Goal: Use online tool/utility: Utilize a website feature to perform a specific function

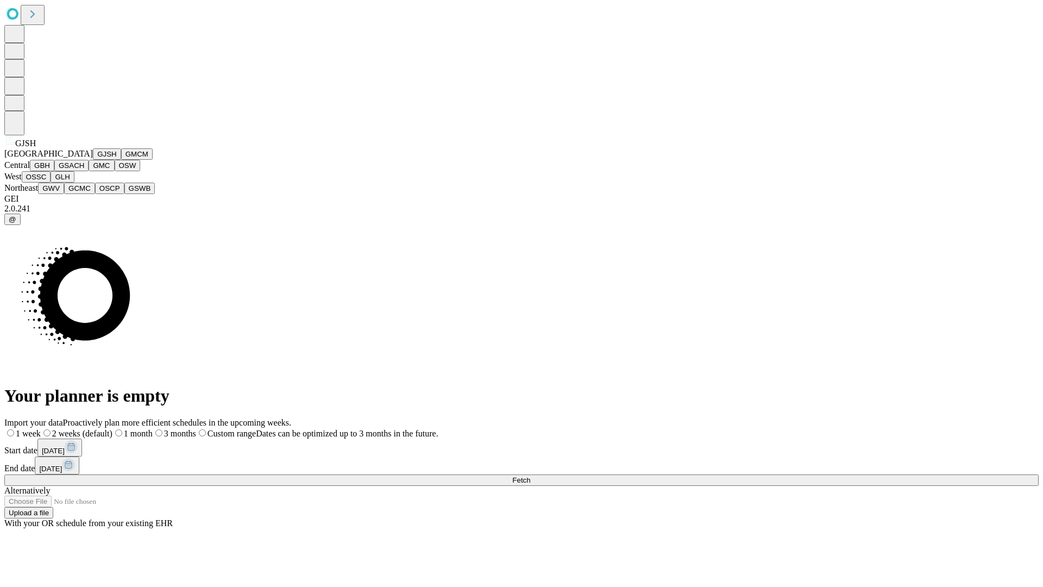
click at [93, 160] on button "GJSH" at bounding box center [107, 153] width 28 height 11
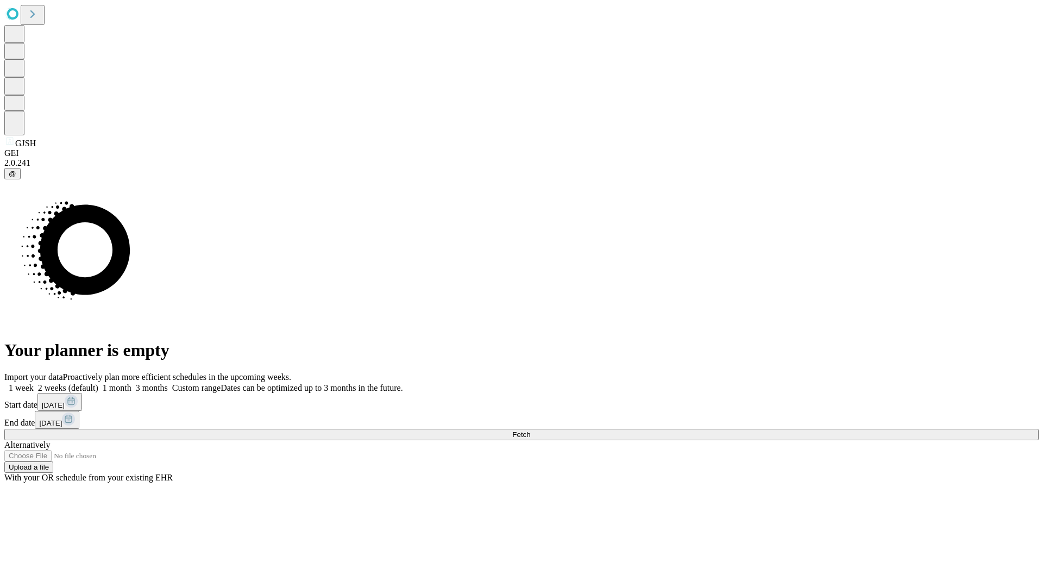
click at [131, 383] on label "1 month" at bounding box center [114, 387] width 33 height 9
click at [530, 430] on span "Fetch" at bounding box center [521, 434] width 18 height 8
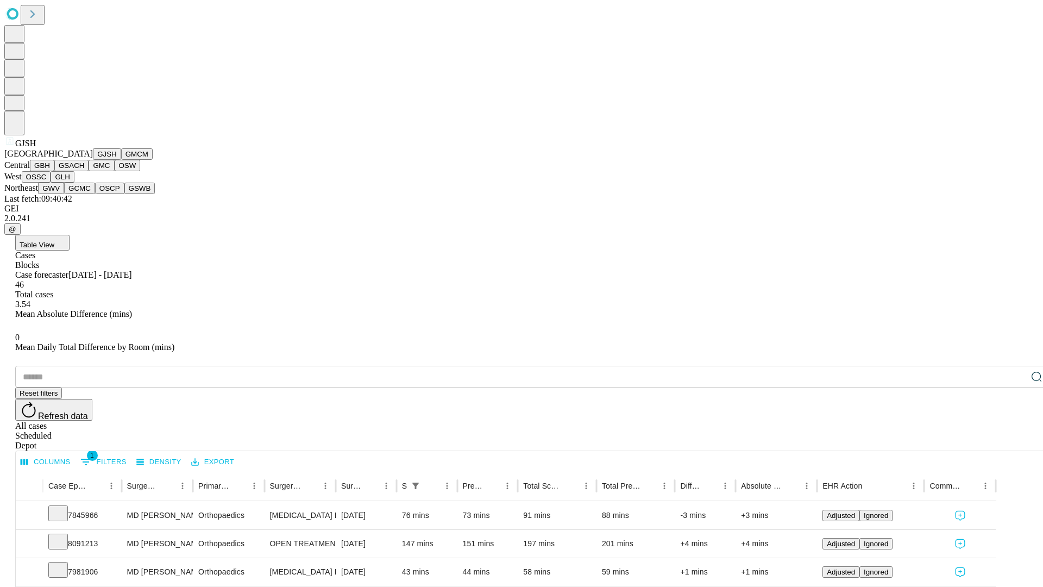
click at [121, 160] on button "GMCM" at bounding box center [137, 153] width 32 height 11
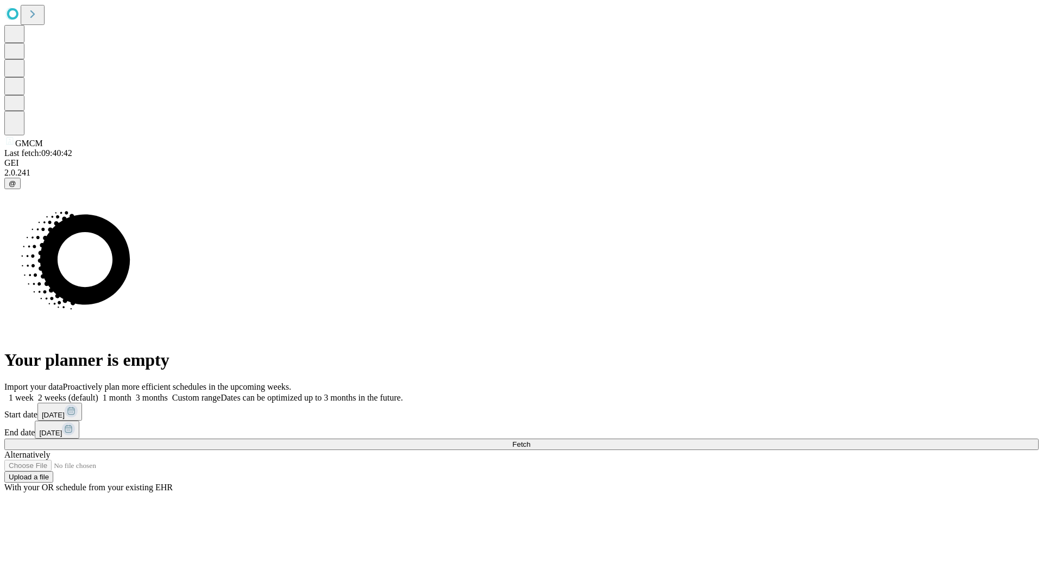
click at [131, 393] on label "1 month" at bounding box center [114, 397] width 33 height 9
click at [530, 440] on span "Fetch" at bounding box center [521, 444] width 18 height 8
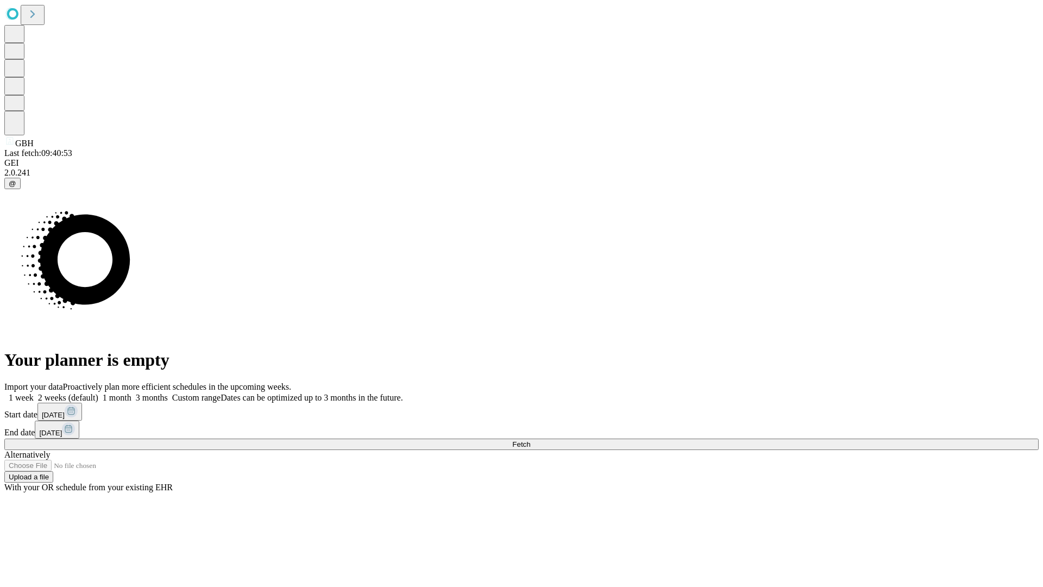
click at [131, 393] on label "1 month" at bounding box center [114, 397] width 33 height 9
click at [530, 440] on span "Fetch" at bounding box center [521, 444] width 18 height 8
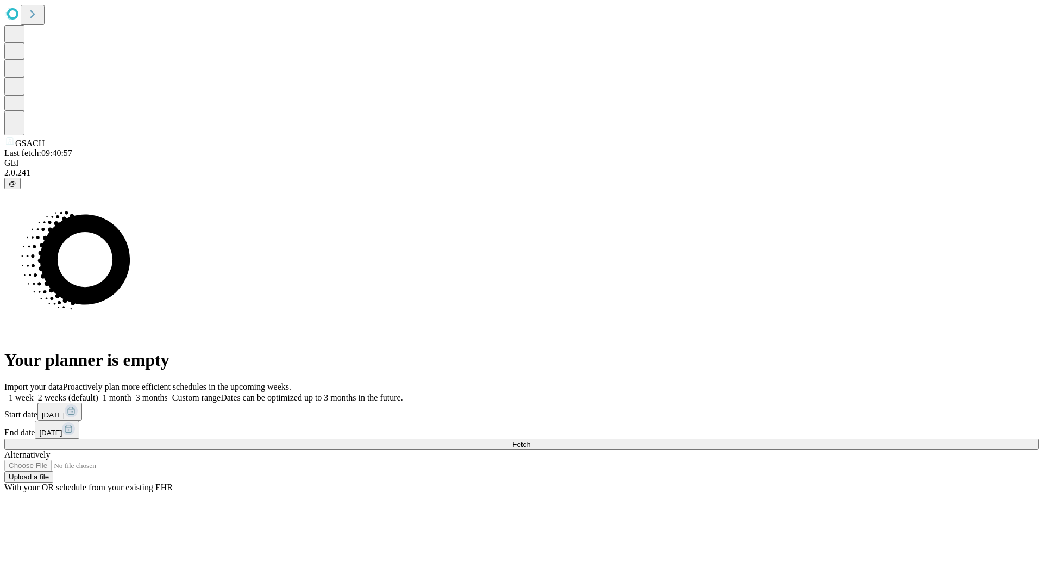
click at [131, 393] on label "1 month" at bounding box center [114, 397] width 33 height 9
click at [530, 440] on span "Fetch" at bounding box center [521, 444] width 18 height 8
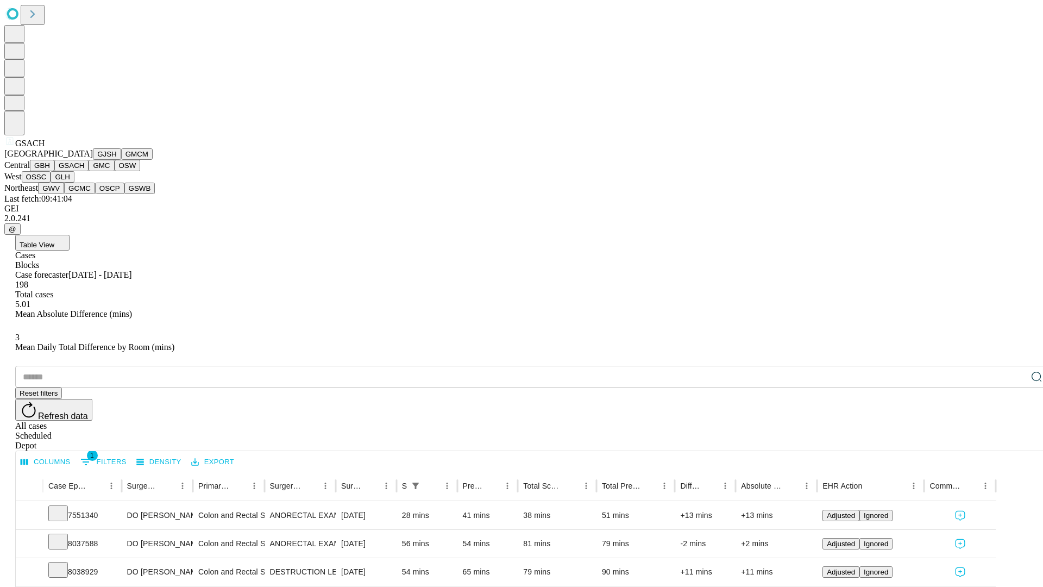
click at [89, 171] on button "GMC" at bounding box center [102, 165] width 26 height 11
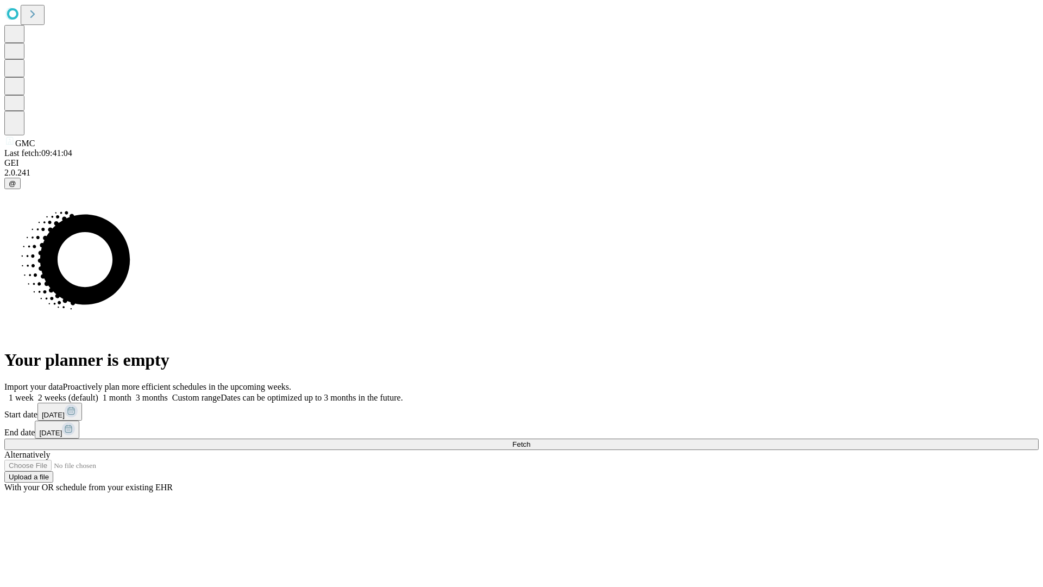
click at [131, 393] on label "1 month" at bounding box center [114, 397] width 33 height 9
click at [530, 440] on span "Fetch" at bounding box center [521, 444] width 18 height 8
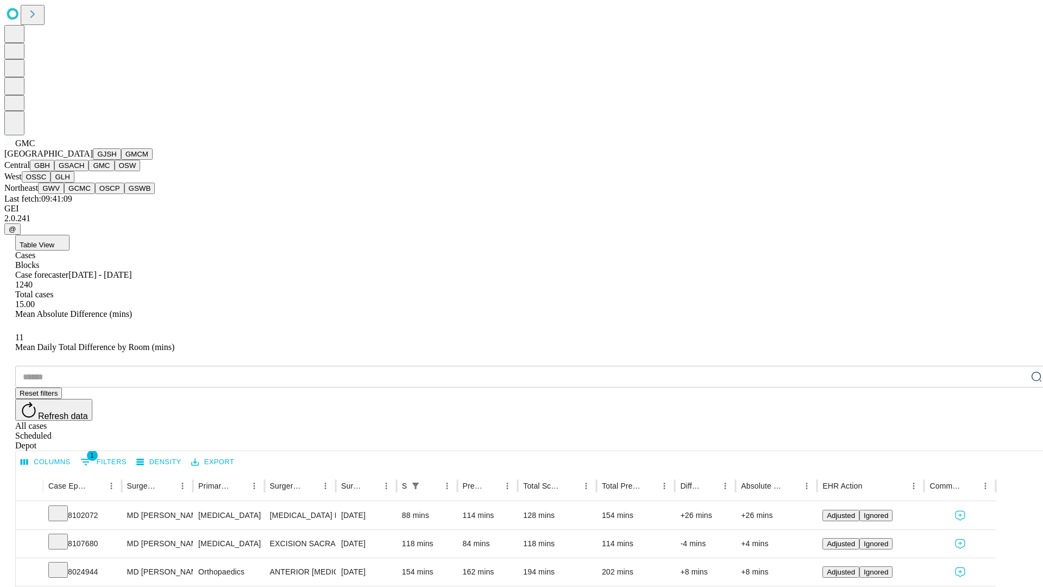
click at [115, 171] on button "OSW" at bounding box center [128, 165] width 26 height 11
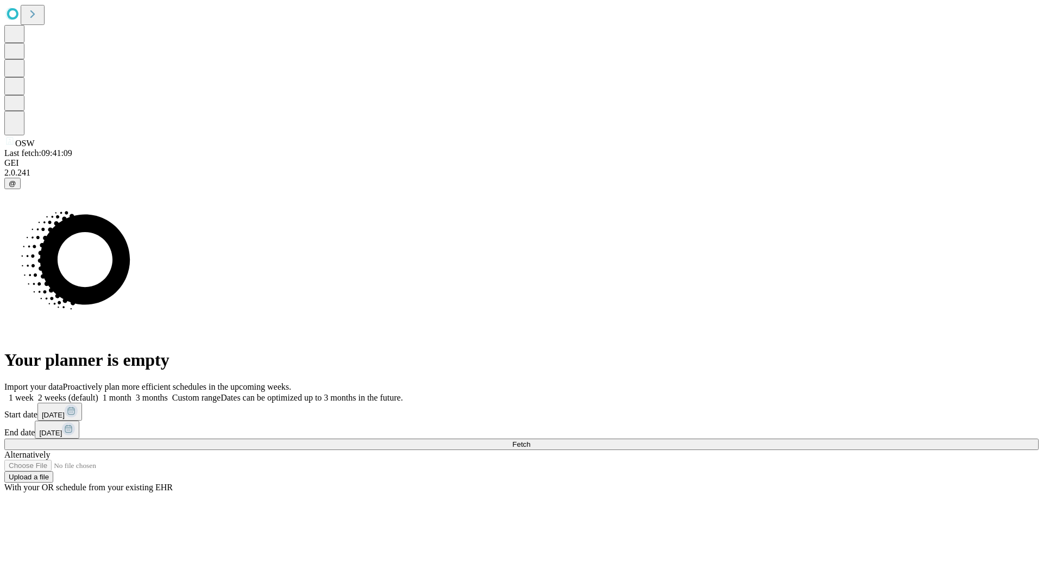
click at [131, 393] on label "1 month" at bounding box center [114, 397] width 33 height 9
click at [530, 440] on span "Fetch" at bounding box center [521, 444] width 18 height 8
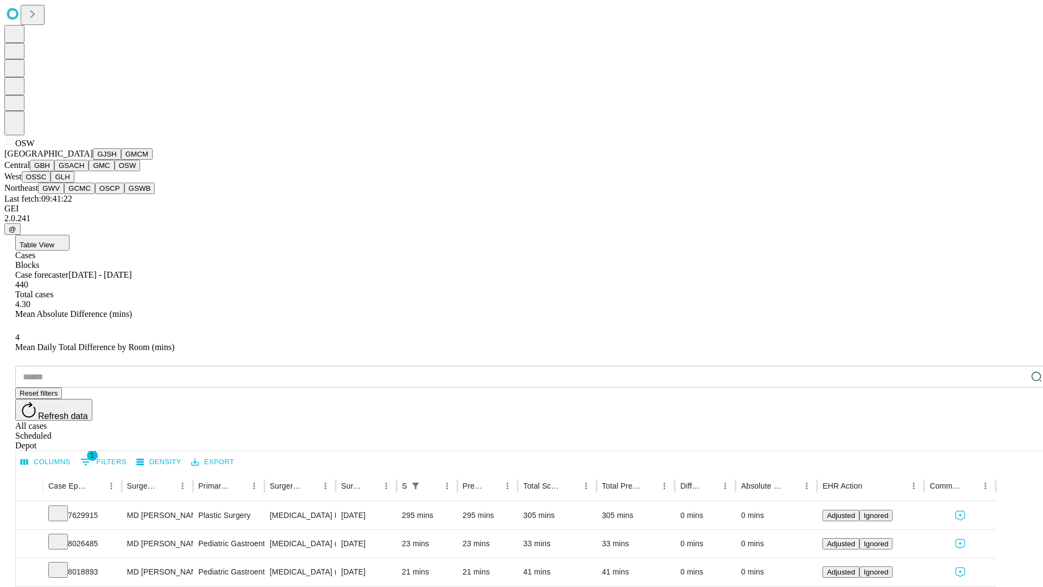
click at [51, 183] on button "OSSC" at bounding box center [36, 176] width 29 height 11
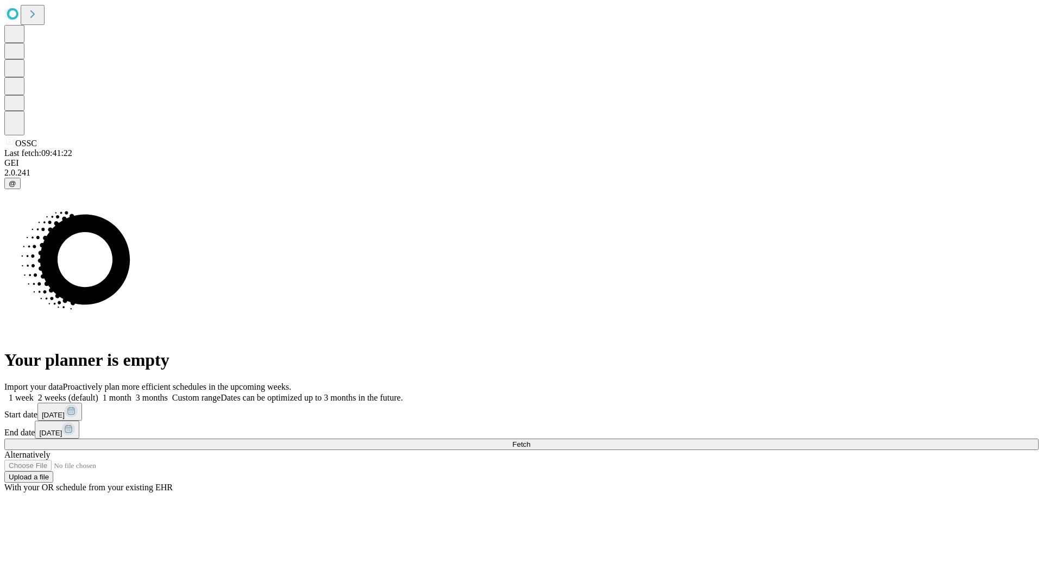
click at [131, 393] on label "1 month" at bounding box center [114, 397] width 33 height 9
click at [530, 440] on span "Fetch" at bounding box center [521, 444] width 18 height 8
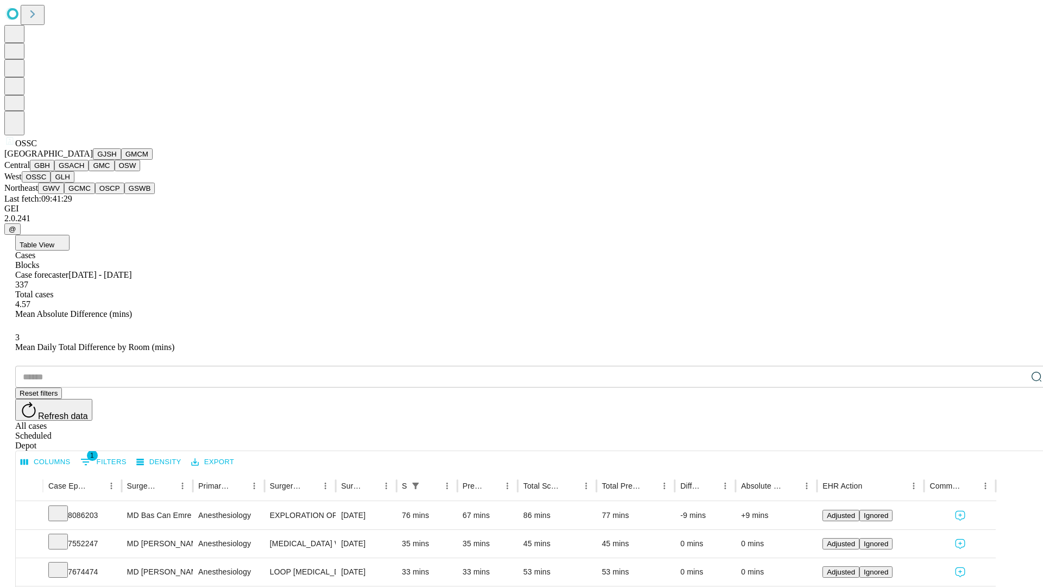
click at [74, 183] on button "GLH" at bounding box center [62, 176] width 23 height 11
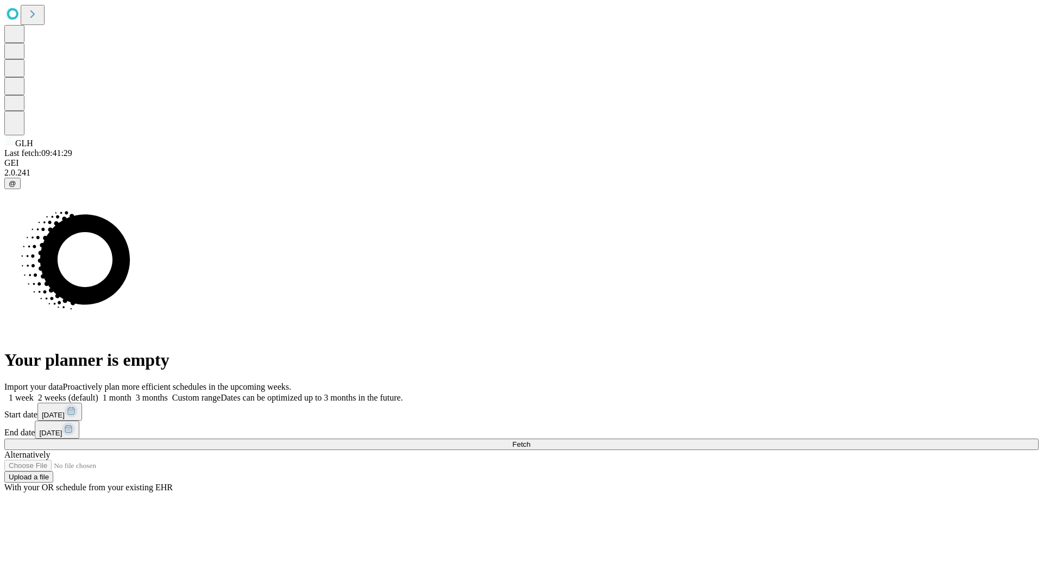
click at [131, 393] on label "1 month" at bounding box center [114, 397] width 33 height 9
click at [530, 440] on span "Fetch" at bounding box center [521, 444] width 18 height 8
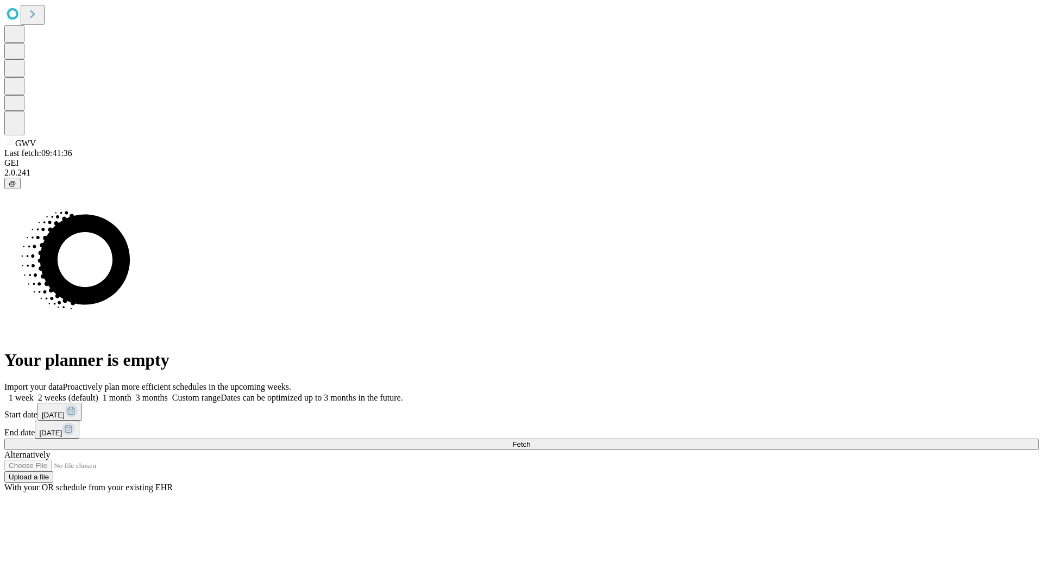
click at [131, 393] on label "1 month" at bounding box center [114, 397] width 33 height 9
click at [530, 440] on span "Fetch" at bounding box center [521, 444] width 18 height 8
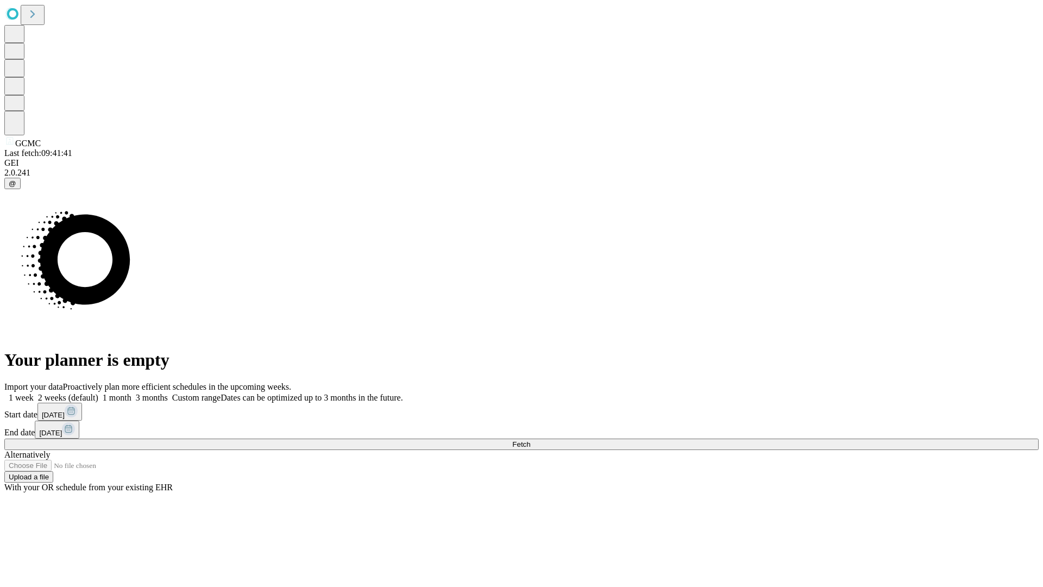
click at [131, 393] on label "1 month" at bounding box center [114, 397] width 33 height 9
click at [530, 440] on span "Fetch" at bounding box center [521, 444] width 18 height 8
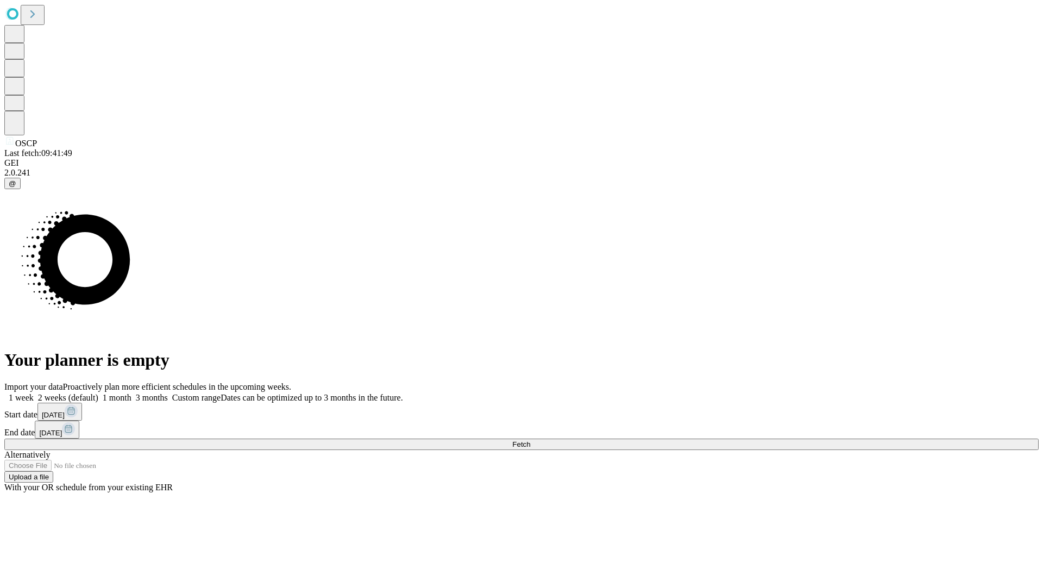
click at [131, 393] on label "1 month" at bounding box center [114, 397] width 33 height 9
click at [530, 440] on span "Fetch" at bounding box center [521, 444] width 18 height 8
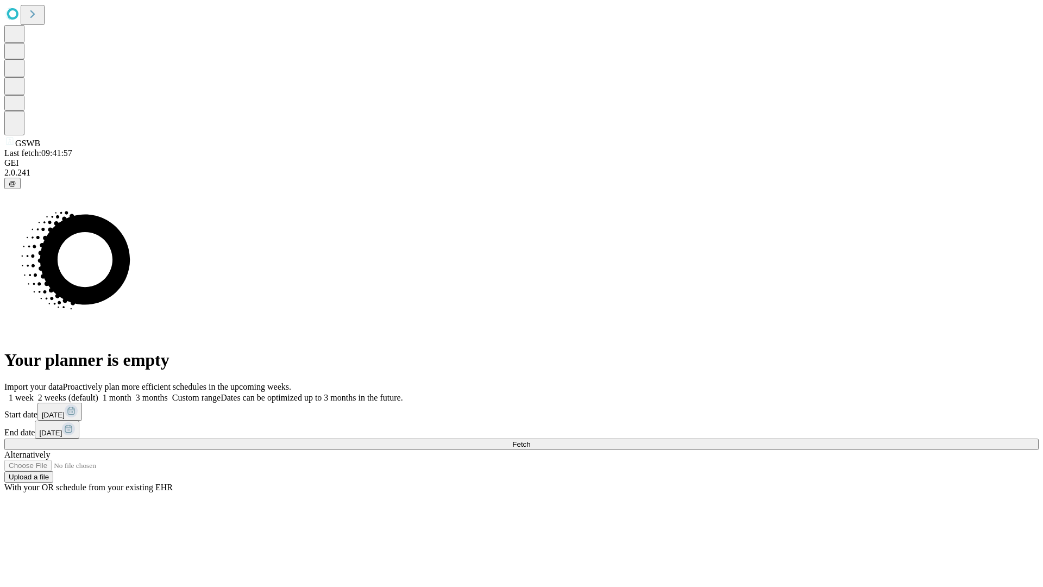
click at [131, 393] on label "1 month" at bounding box center [114, 397] width 33 height 9
click at [530, 440] on span "Fetch" at bounding box center [521, 444] width 18 height 8
